Goal: Task Accomplishment & Management: Complete application form

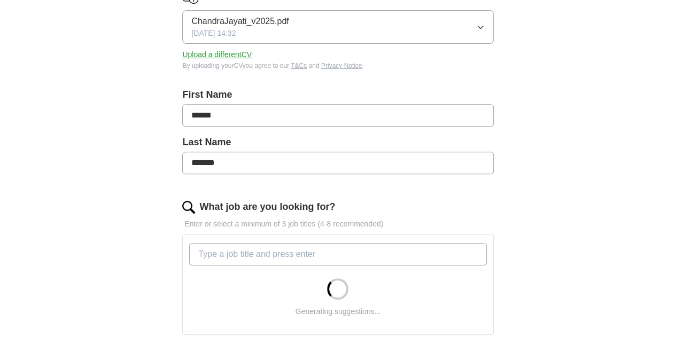
scroll to position [286, 0]
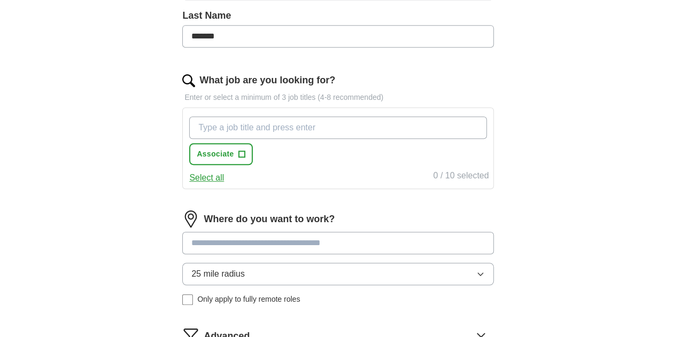
click at [266, 130] on input "What job are you looking for?" at bounding box center [337, 127] width 297 height 22
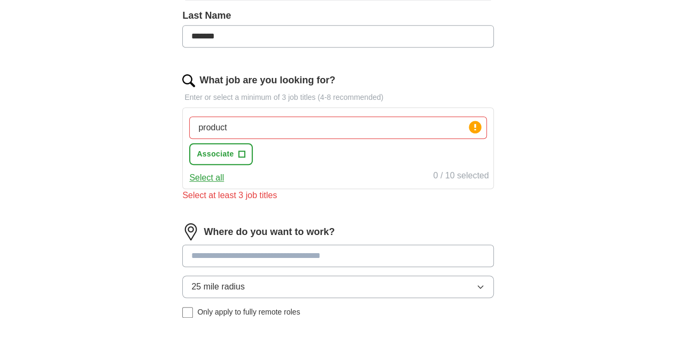
click at [224, 176] on button "Select all" at bounding box center [206, 177] width 35 height 13
click at [233, 176] on button "Deselect all" at bounding box center [211, 177] width 44 height 13
click at [224, 176] on button "Select all" at bounding box center [206, 177] width 35 height 13
click at [261, 129] on input "product" at bounding box center [337, 127] width 297 height 22
type input "p"
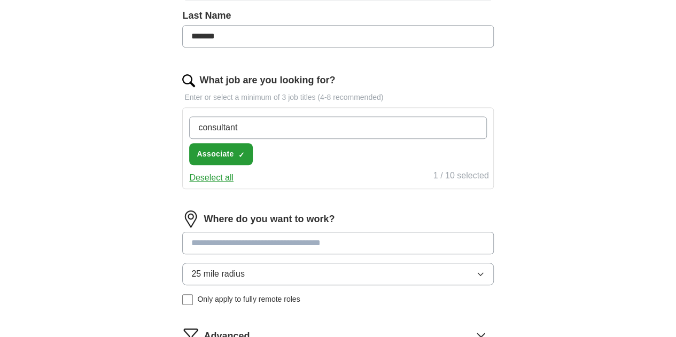
type input "consultant"
type input "innovation"
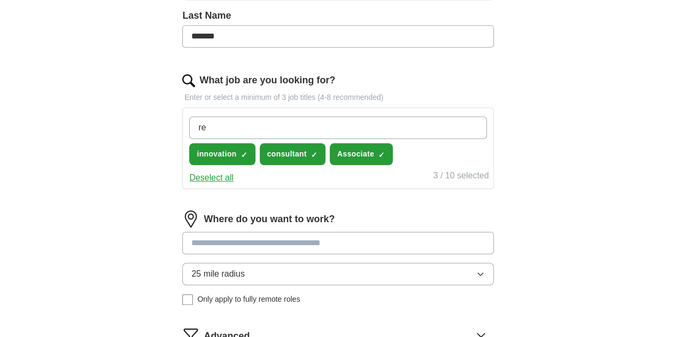
type input "r"
type input "product"
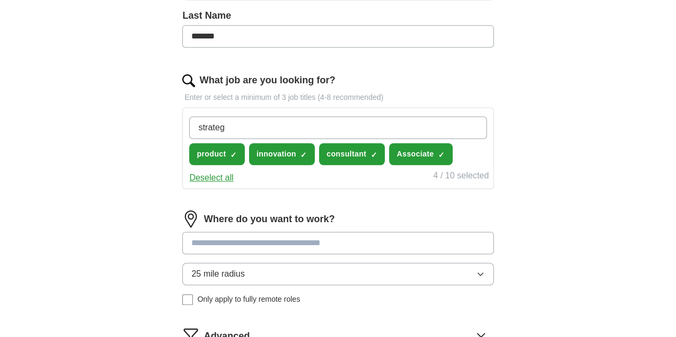
type input "strategy"
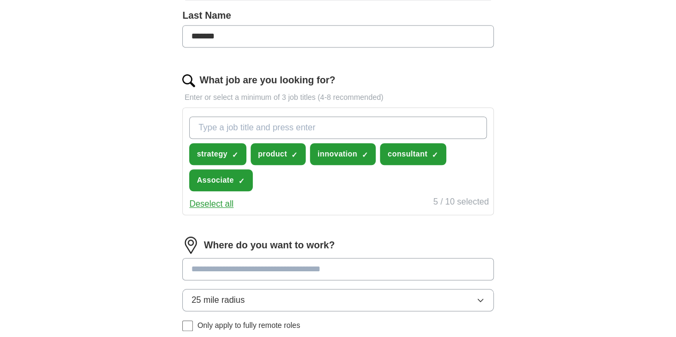
type input "i"
type input "AI"
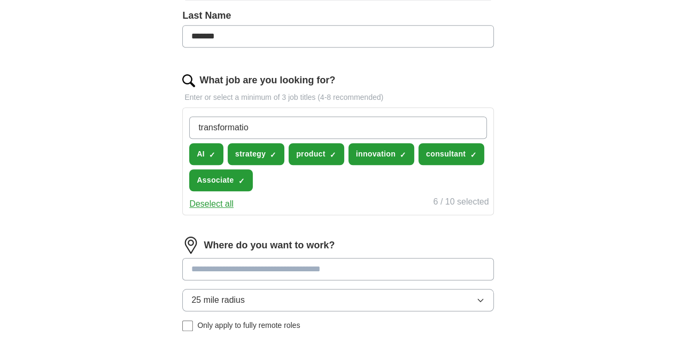
type input "transformation"
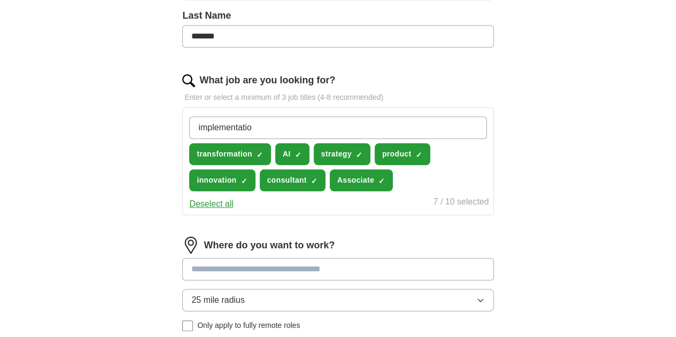
type input "implementation"
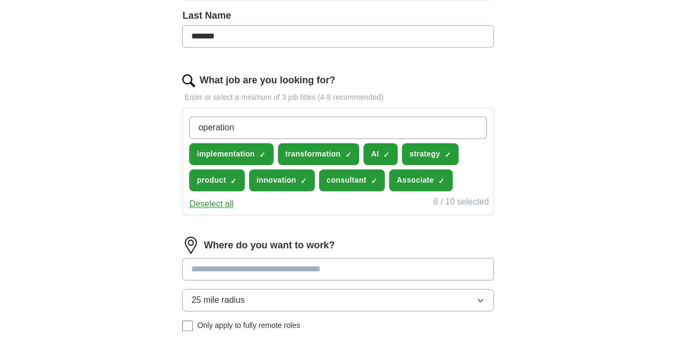
type input "operations"
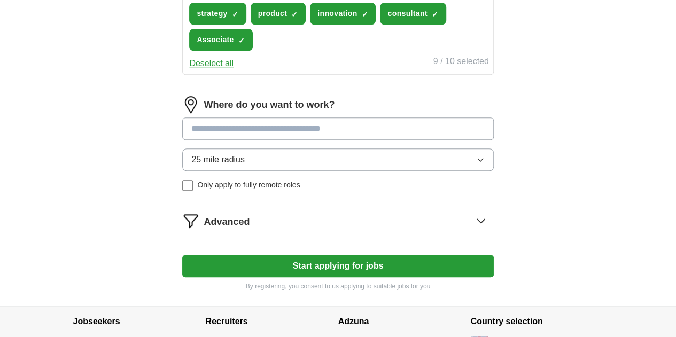
scroll to position [456, 0]
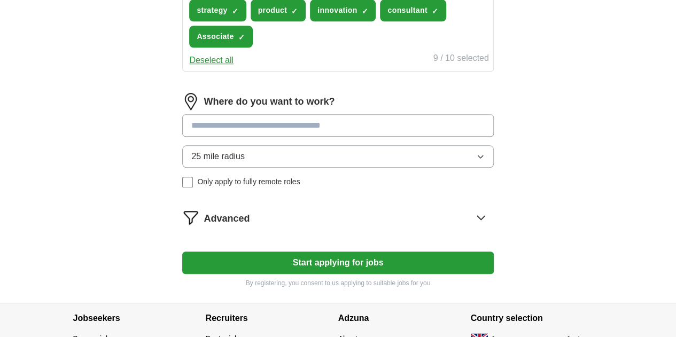
click at [314, 137] on input at bounding box center [337, 125] width 311 height 22
type input "******"
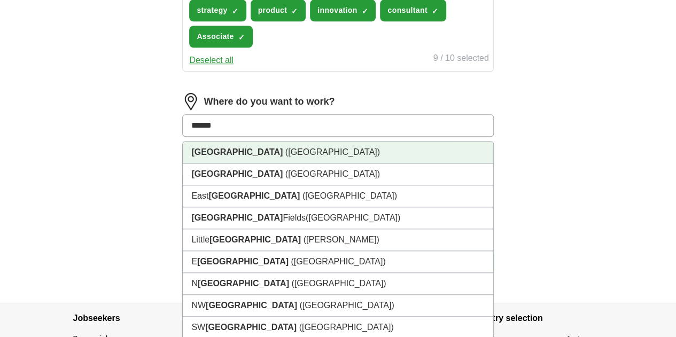
click at [289, 163] on li "[GEOGRAPHIC_DATA] ([GEOGRAPHIC_DATA])" at bounding box center [338, 153] width 310 height 22
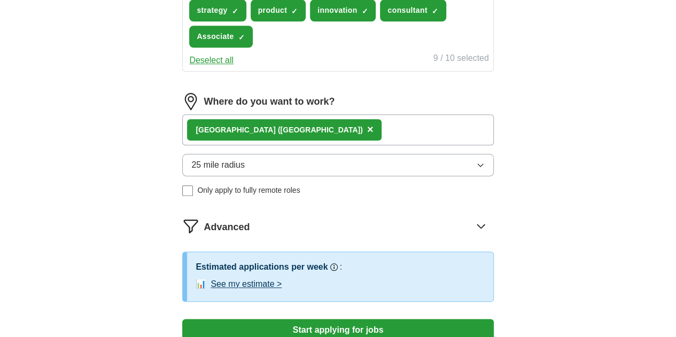
click at [345, 145] on div "[GEOGRAPHIC_DATA] ([GEOGRAPHIC_DATA]) ×" at bounding box center [337, 129] width 311 height 31
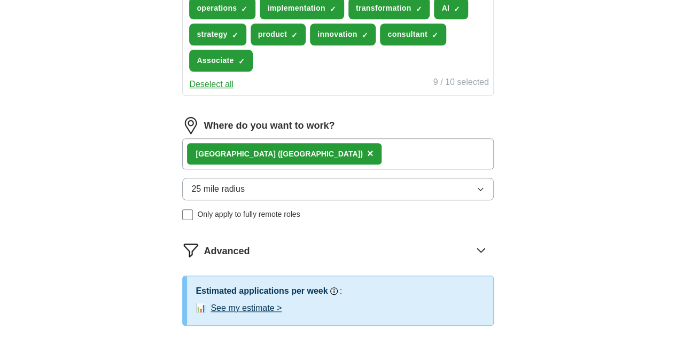
scroll to position [426, 0]
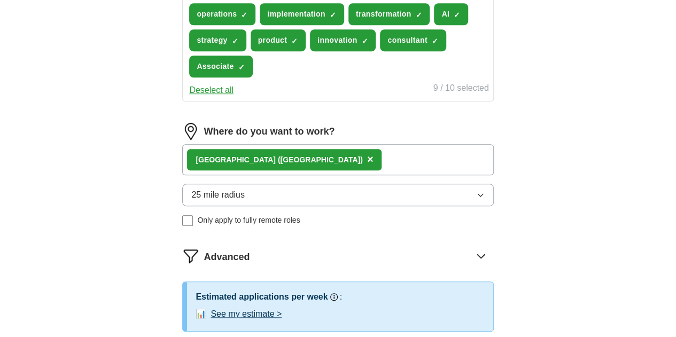
click at [301, 175] on div "[GEOGRAPHIC_DATA] ([GEOGRAPHIC_DATA]) ×" at bounding box center [337, 159] width 311 height 31
click at [341, 206] on button "25 mile radius" at bounding box center [337, 195] width 311 height 22
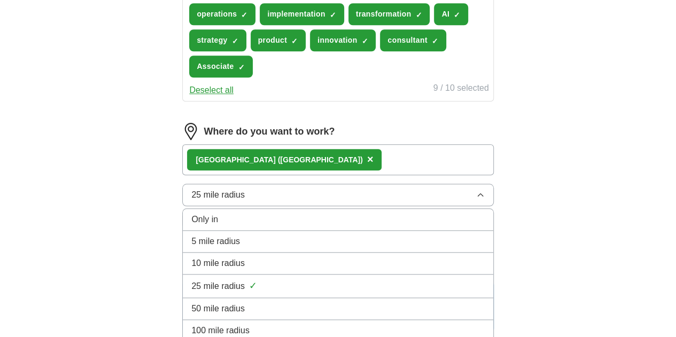
click at [341, 206] on button "25 mile radius" at bounding box center [337, 195] width 311 height 22
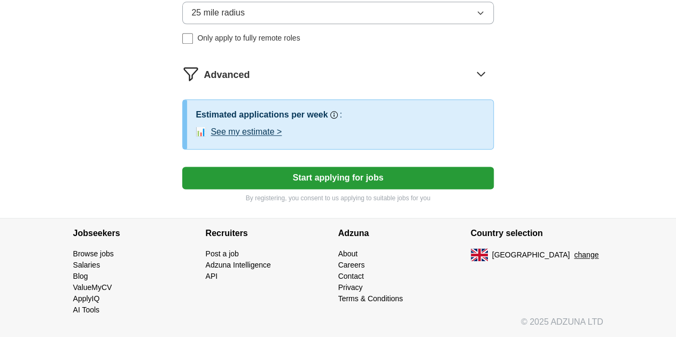
scroll to position [624, 0]
click at [346, 189] on button "Start applying for jobs" at bounding box center [337, 178] width 311 height 22
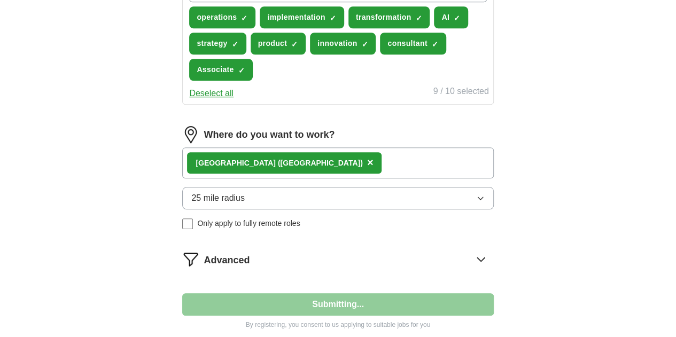
scroll to position [420, 0]
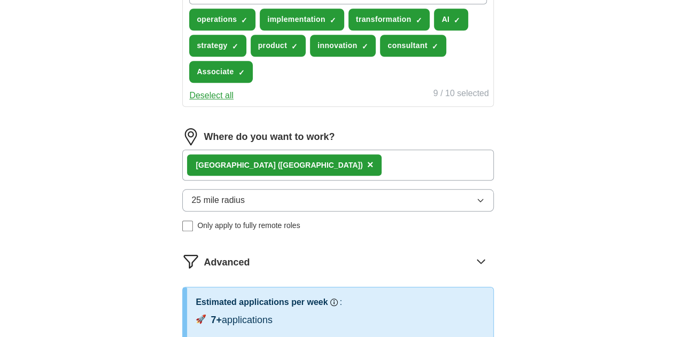
select select "**"
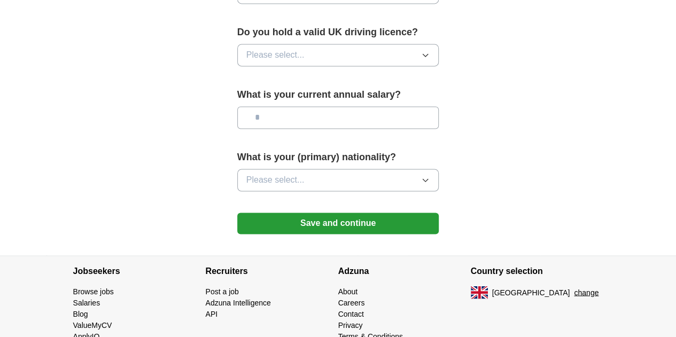
scroll to position [781, 0]
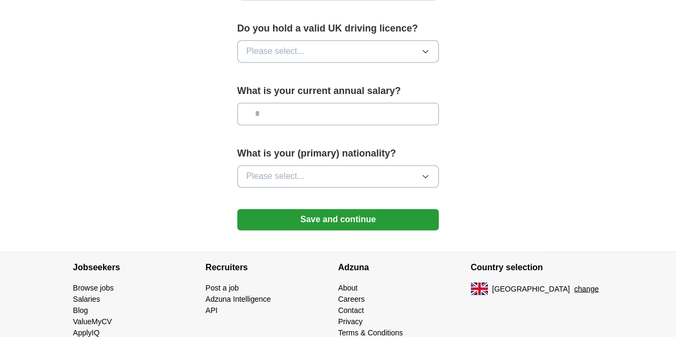
click at [346, 209] on button "Save and continue" at bounding box center [338, 219] width 202 height 21
